Goal: Information Seeking & Learning: Learn about a topic

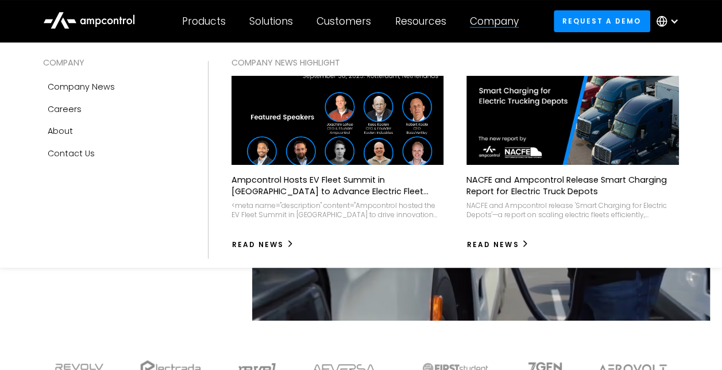
scroll to position [57, 0]
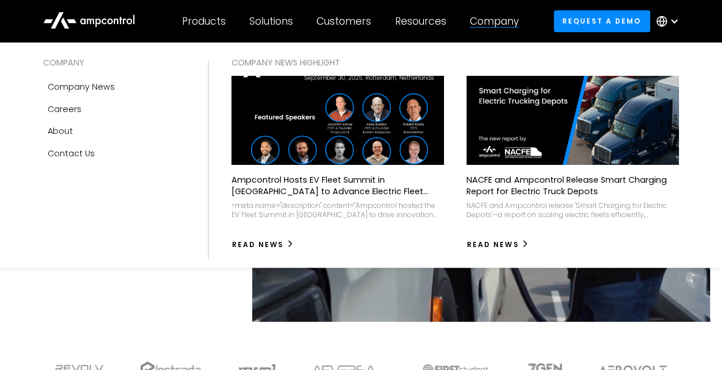
click at [287, 120] on img at bounding box center [337, 121] width 233 height 98
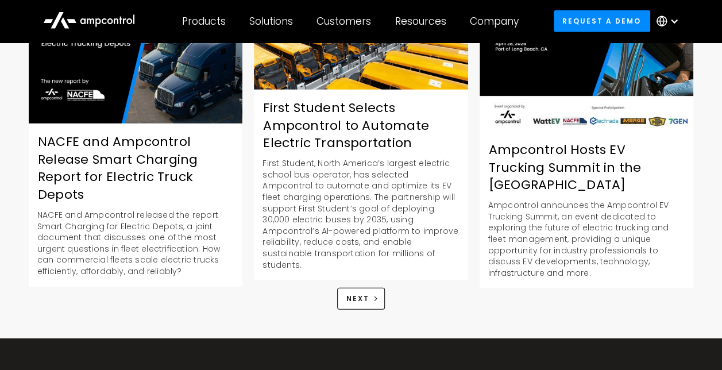
scroll to position [1379, 0]
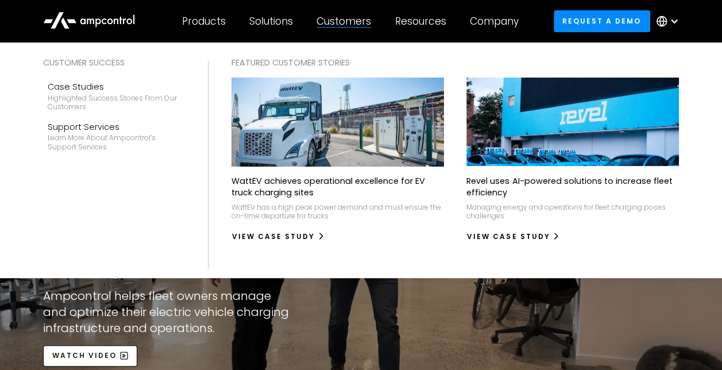
click at [282, 184] on p "WattEV achieves operational excellence for EV truck charging sites" at bounding box center [338, 186] width 212 height 23
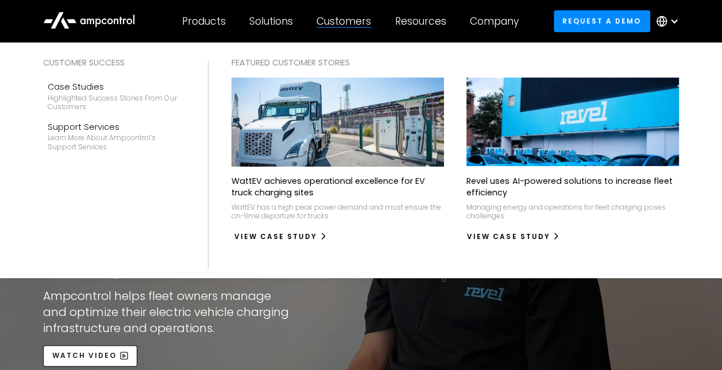
click at [264, 239] on div "View Case Study" at bounding box center [275, 237] width 83 height 10
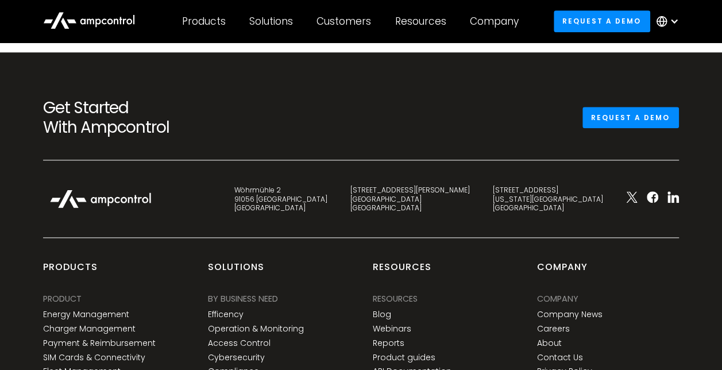
scroll to position [2758, 0]
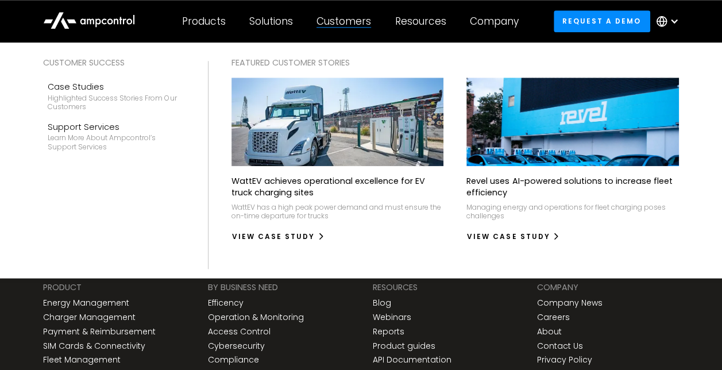
click at [342, 25] on div "Customers" at bounding box center [344, 21] width 55 height 13
click at [332, 22] on div "Customers" at bounding box center [344, 21] width 55 height 13
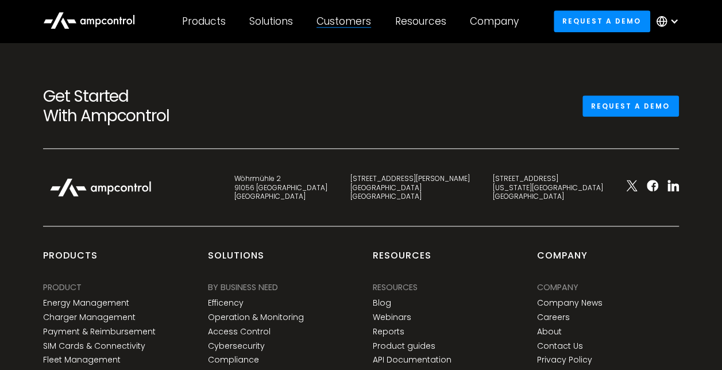
click at [333, 22] on div "Customers" at bounding box center [344, 21] width 55 height 13
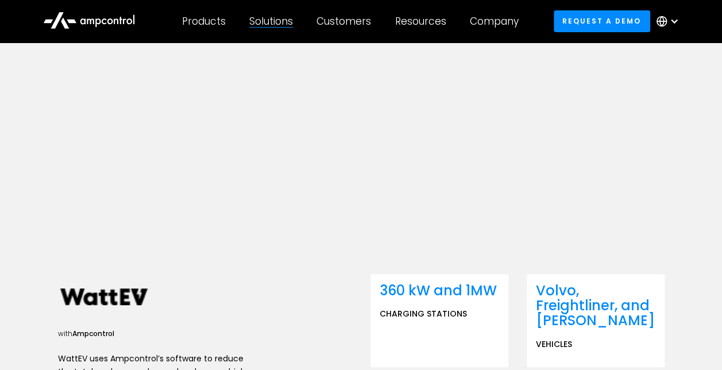
scroll to position [0, 0]
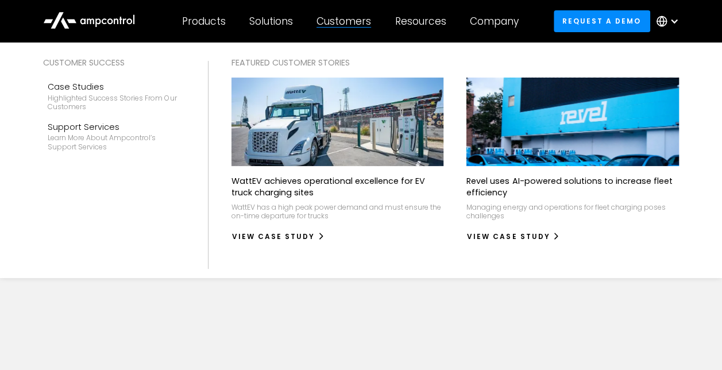
drag, startPoint x: 341, startPoint y: 53, endPoint x: 342, endPoint y: 60, distance: 7.0
click at [341, 41] on div "Customers Customer success Case Studies Highlighted success stories From Our Cu…" at bounding box center [344, 21] width 78 height 40
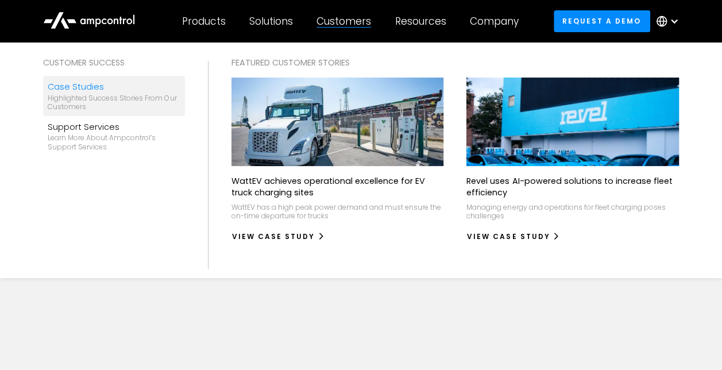
click at [82, 88] on div "Case Studies" at bounding box center [114, 86] width 133 height 13
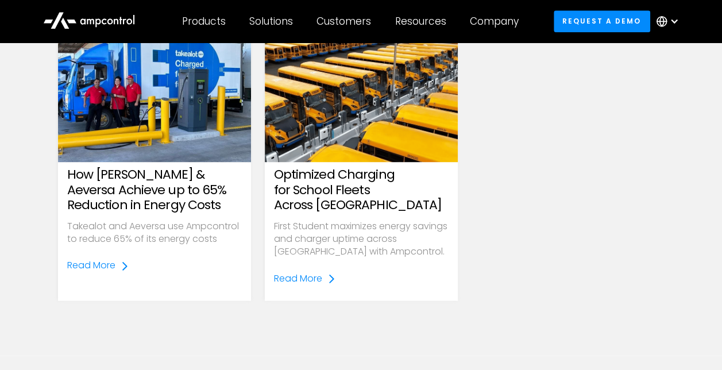
scroll to position [747, 0]
